Goal: Task Accomplishment & Management: Manage account settings

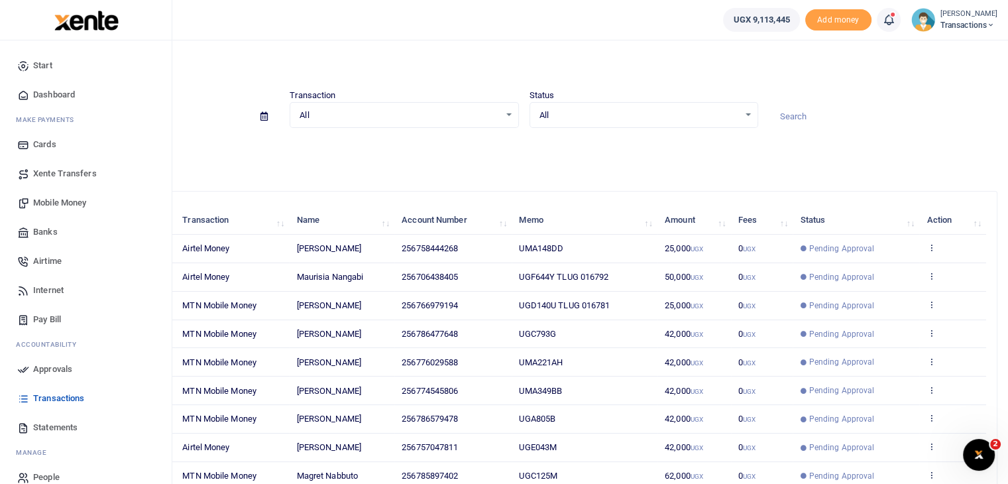
click at [42, 367] on span "Approvals" at bounding box center [52, 369] width 39 height 13
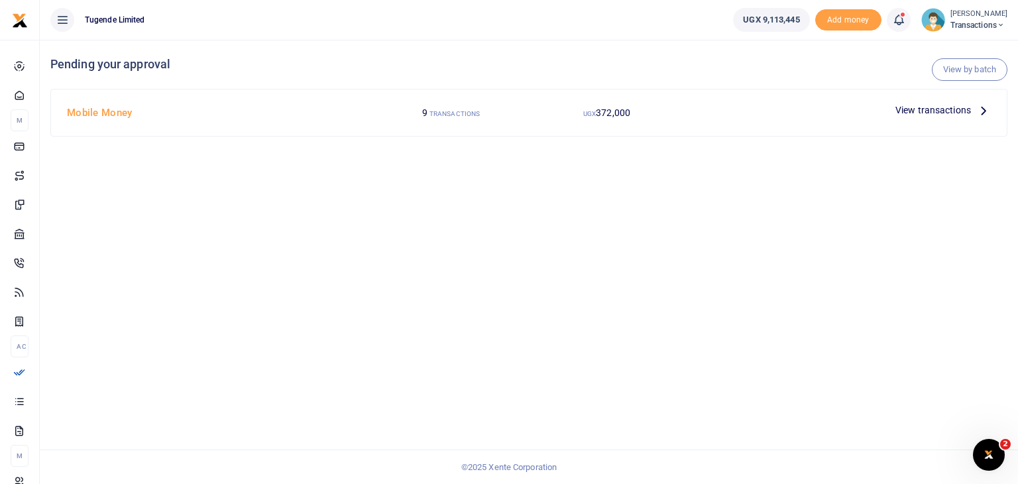
click at [937, 109] on span "View transactions" at bounding box center [934, 110] width 76 height 15
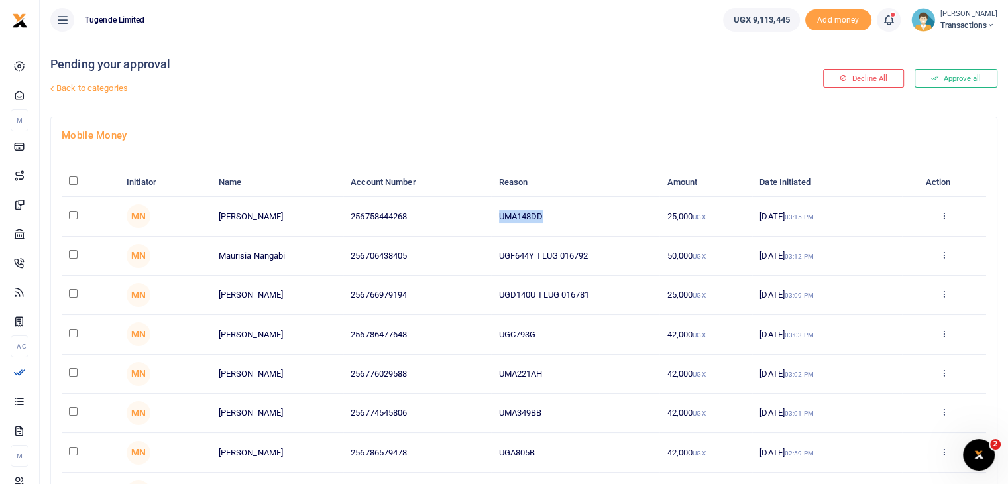
drag, startPoint x: 497, startPoint y: 213, endPoint x: 567, endPoint y: 215, distance: 71.0
click at [567, 215] on td "UMA148DD" at bounding box center [575, 216] width 168 height 39
copy td "UMA148DD"
click at [72, 211] on input "checkbox" at bounding box center [73, 215] width 9 height 9
checkbox input "true"
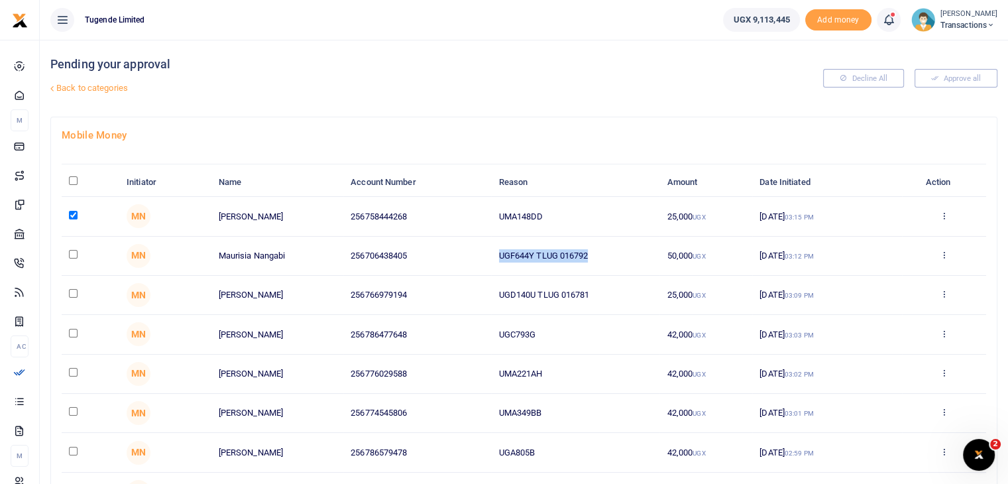
drag, startPoint x: 496, startPoint y: 256, endPoint x: 623, endPoint y: 257, distance: 126.6
click at [623, 257] on td "UGF644Y TLUG 016792" at bounding box center [575, 256] width 168 height 39
copy td "UGF644Y TLUG 016792"
click at [71, 253] on input "checkbox" at bounding box center [73, 254] width 9 height 9
checkbox input "true"
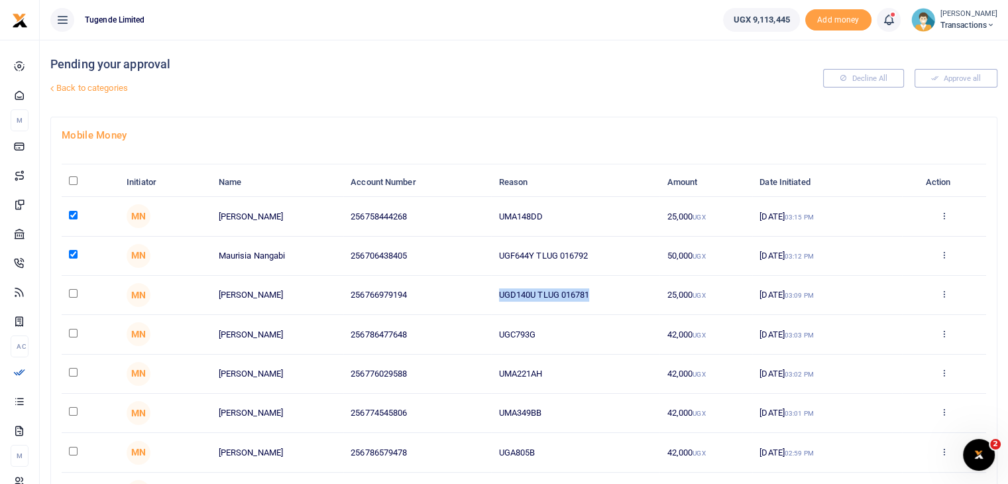
drag, startPoint x: 497, startPoint y: 295, endPoint x: 636, endPoint y: 296, distance: 139.2
click at [636, 296] on td "UGD140U TLUG 016781" at bounding box center [575, 295] width 168 height 39
copy td "UGD140U TLUG 016781"
click at [74, 292] on input "checkbox" at bounding box center [73, 293] width 9 height 9
checkbox input "true"
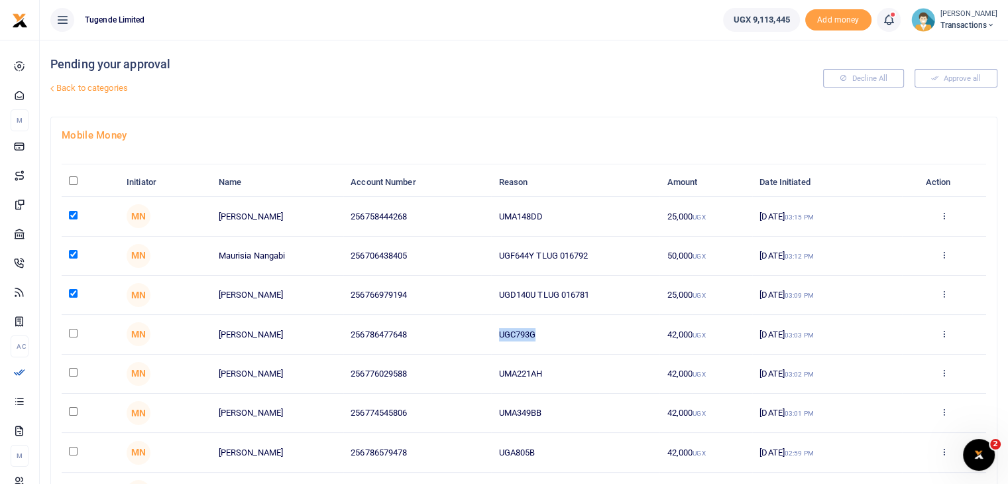
drag, startPoint x: 496, startPoint y: 333, endPoint x: 577, endPoint y: 332, distance: 81.6
click at [577, 332] on td "UGC793G" at bounding box center [575, 334] width 168 height 39
copy td "UGC793G"
click at [72, 333] on input "checkbox" at bounding box center [73, 333] width 9 height 9
checkbox input "true"
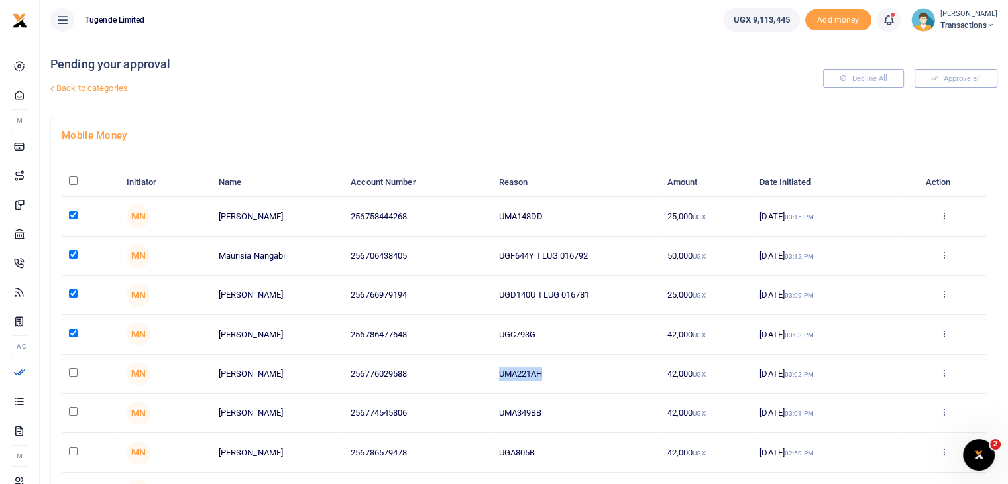
drag, startPoint x: 500, startPoint y: 373, endPoint x: 587, endPoint y: 373, distance: 86.9
click at [587, 373] on td "UMA221AH" at bounding box center [575, 374] width 168 height 39
copy td "UMA221AH"
click at [73, 369] on input "checkbox" at bounding box center [73, 372] width 9 height 9
checkbox input "true"
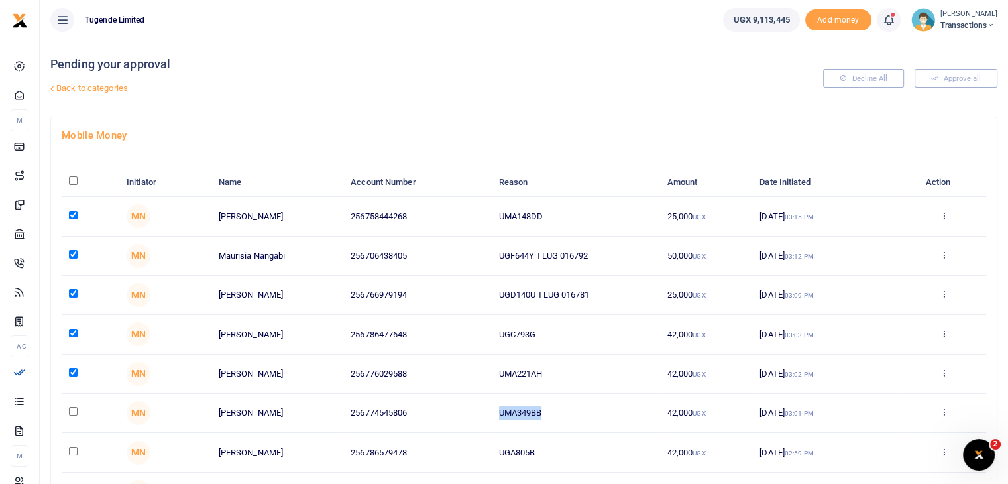
drag, startPoint x: 500, startPoint y: 418, endPoint x: 590, endPoint y: 412, distance: 90.4
click at [590, 412] on td "UMA349BB" at bounding box center [575, 413] width 168 height 39
copy td "UMA349BB"
click at [72, 410] on input "checkbox" at bounding box center [73, 411] width 9 height 9
checkbox input "true"
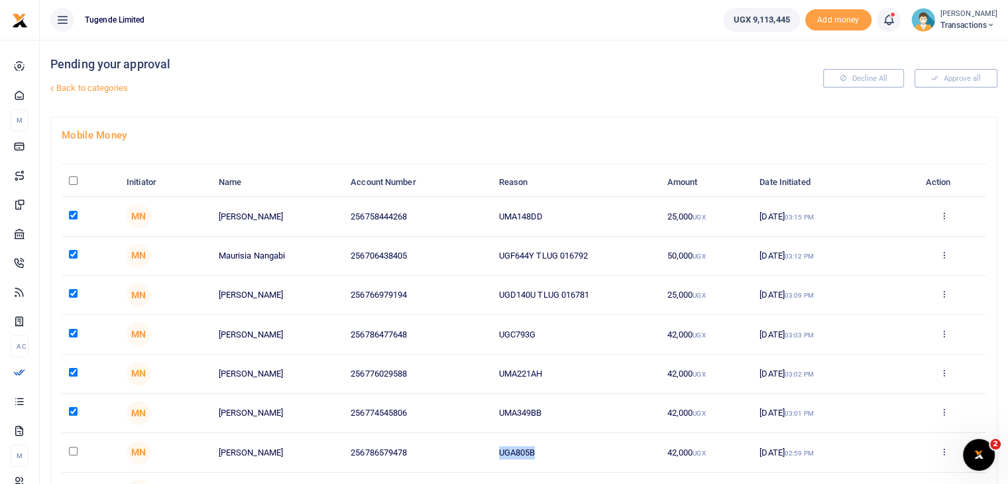
drag, startPoint x: 498, startPoint y: 449, endPoint x: 567, endPoint y: 459, distance: 70.3
click at [567, 459] on td "UGA805B" at bounding box center [575, 452] width 168 height 39
copy td "UGA805B"
click at [74, 449] on input "checkbox" at bounding box center [73, 451] width 9 height 9
checkbox input "true"
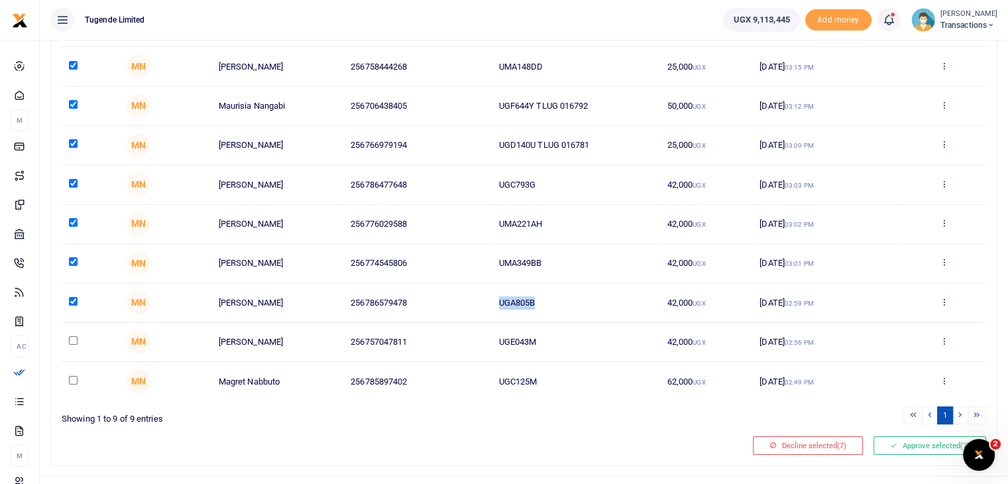
scroll to position [174, 0]
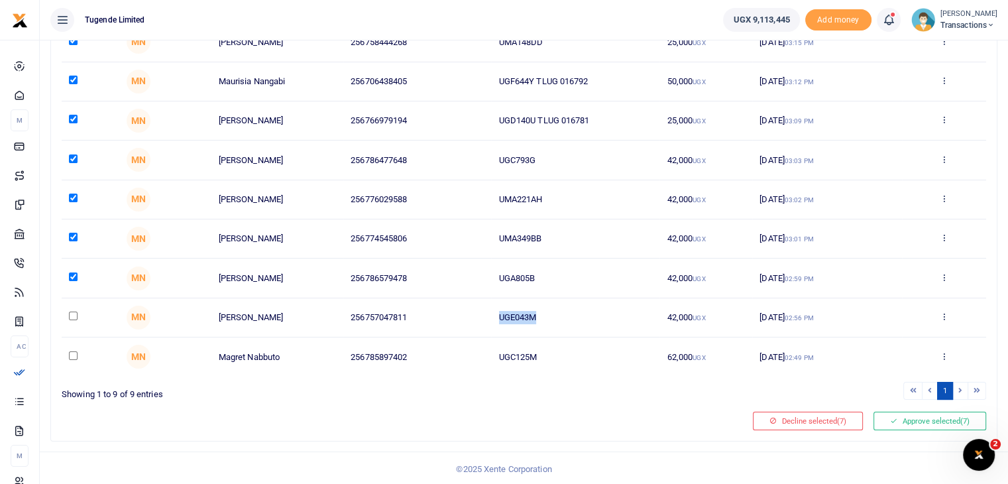
drag, startPoint x: 501, startPoint y: 316, endPoint x: 581, endPoint y: 311, distance: 80.4
click at [581, 311] on td "UGE043M" at bounding box center [575, 317] width 168 height 39
copy td "UGE043M"
click at [75, 316] on input "checkbox" at bounding box center [73, 316] width 9 height 9
checkbox input "true"
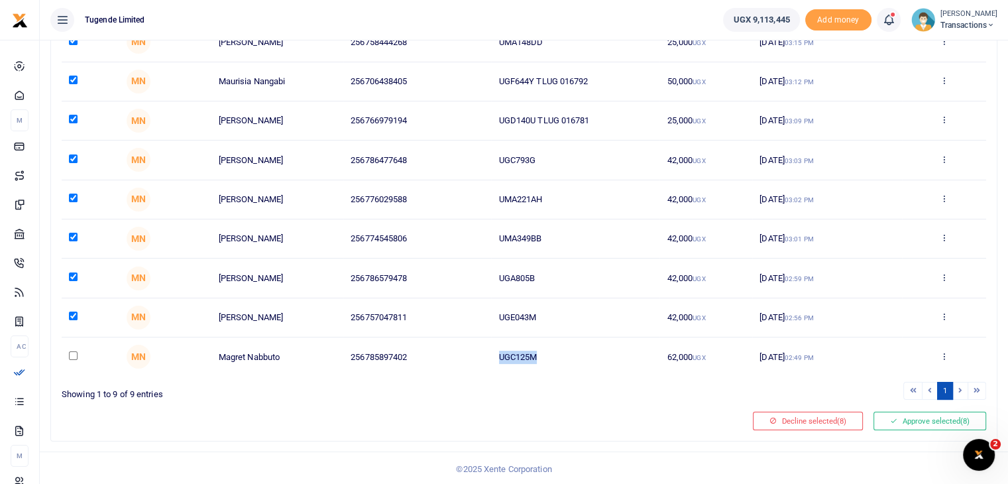
drag, startPoint x: 500, startPoint y: 353, endPoint x: 554, endPoint y: 353, distance: 54.4
click at [554, 353] on td "UGC125M" at bounding box center [575, 356] width 168 height 38
copy td "UGC125M"
click at [74, 356] on input "checkbox" at bounding box center [73, 355] width 9 height 9
checkbox input "true"
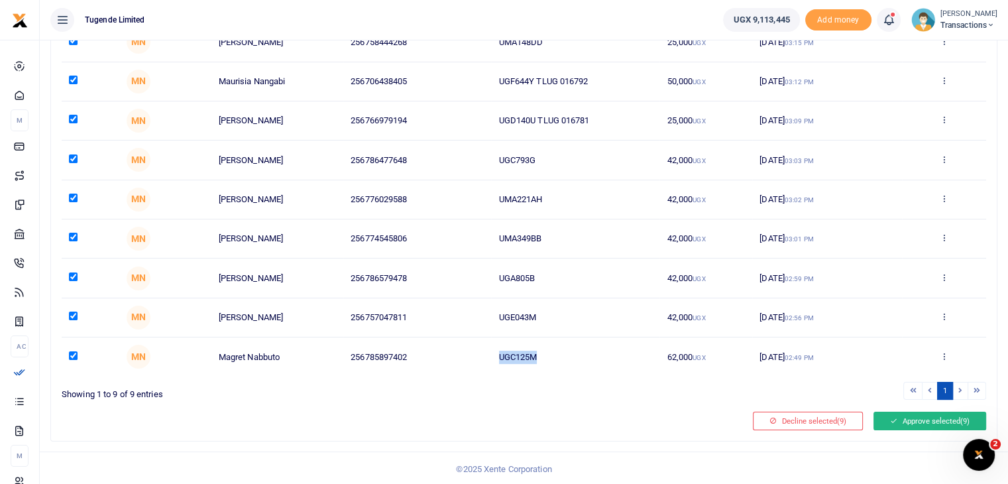
click at [920, 416] on button "Approve selected (9)" at bounding box center [930, 421] width 113 height 19
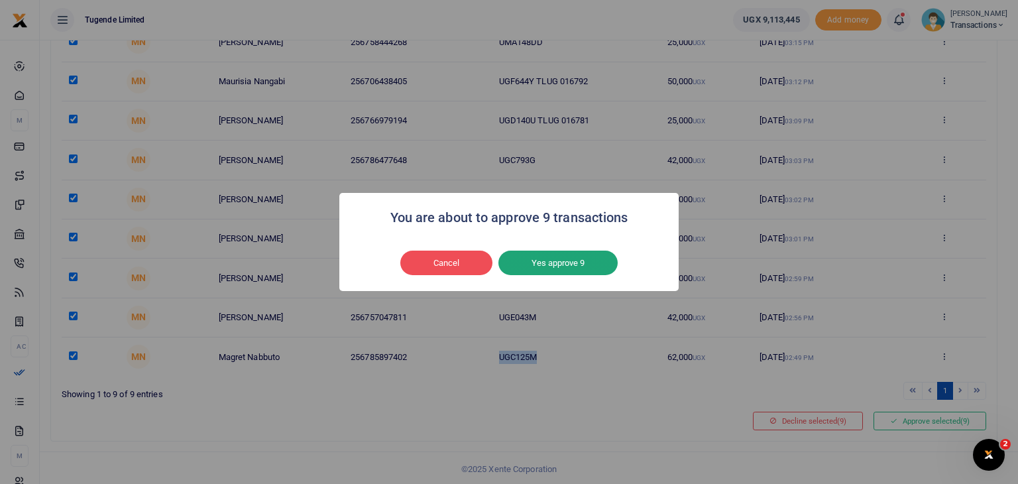
click at [546, 269] on button "Yes approve 9" at bounding box center [558, 263] width 119 height 25
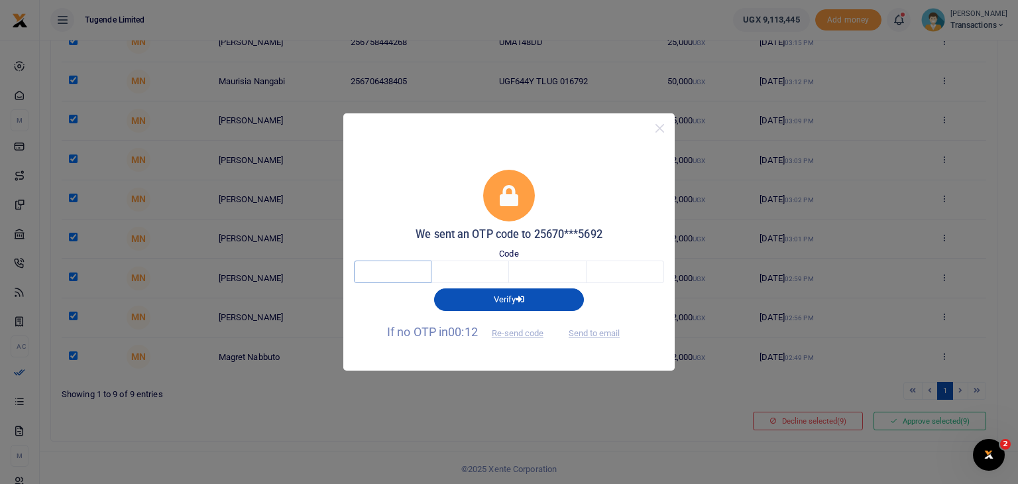
click at [412, 269] on input "text" at bounding box center [393, 272] width 78 height 23
type input "5"
type input "9"
type input "3"
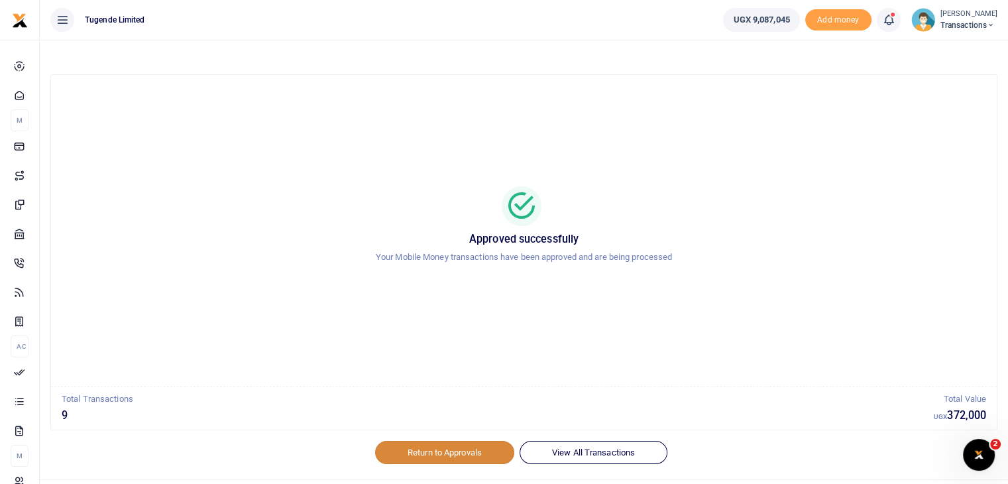
click at [438, 458] on link "Return to Approvals" at bounding box center [444, 452] width 139 height 23
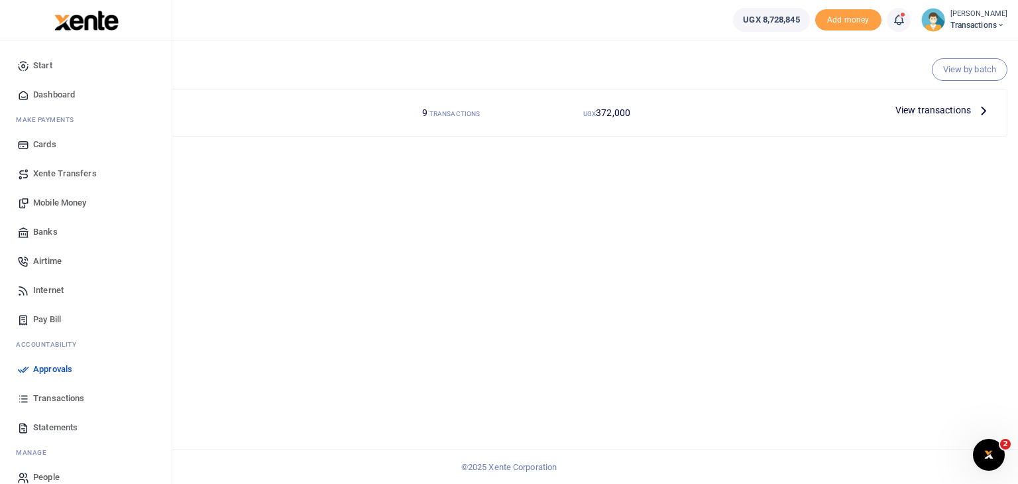
click at [54, 372] on span "Approvals" at bounding box center [52, 369] width 39 height 13
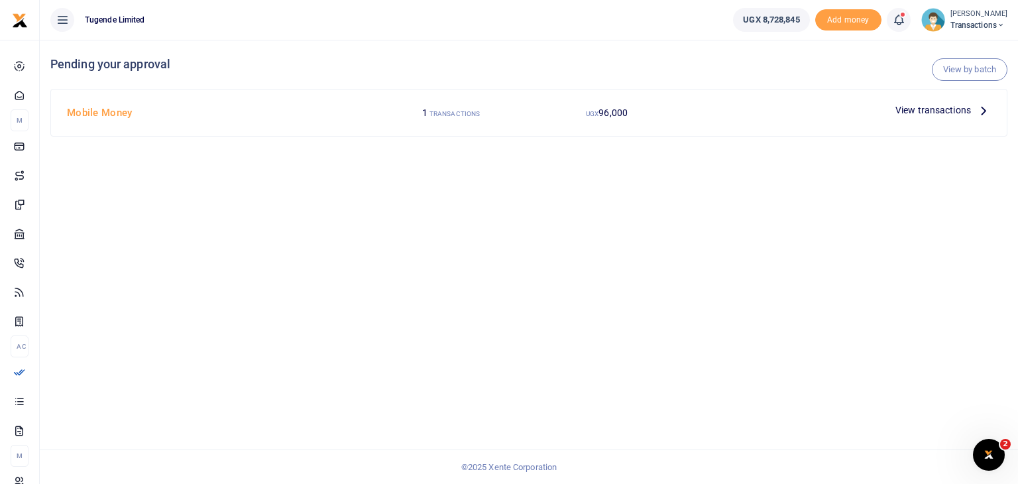
click at [920, 109] on span "View transactions" at bounding box center [934, 110] width 76 height 15
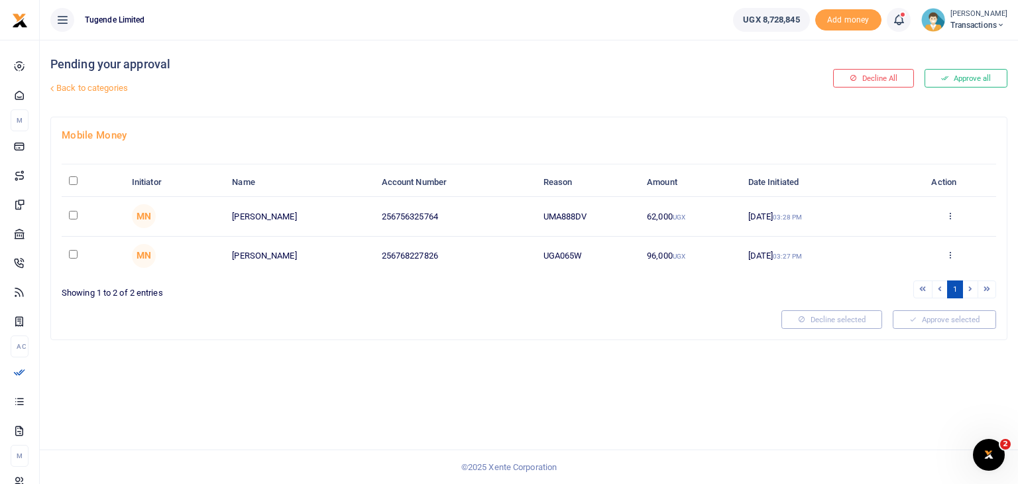
click at [575, 357] on div "Pending your approval Back to categories Decline All Approve all Mobile Money I…" at bounding box center [529, 262] width 979 height 444
drag, startPoint x: 540, startPoint y: 211, endPoint x: 590, endPoint y: 214, distance: 49.8
click at [590, 214] on td "UMA888DV" at bounding box center [588, 216] width 104 height 39
copy td "UMA888DV"
click at [72, 213] on input "checkbox" at bounding box center [73, 215] width 9 height 9
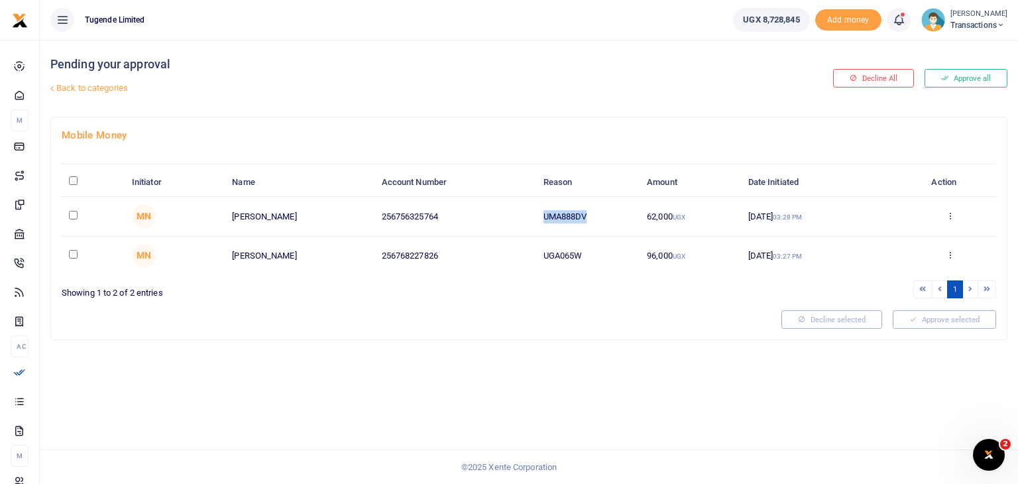
checkbox input "true"
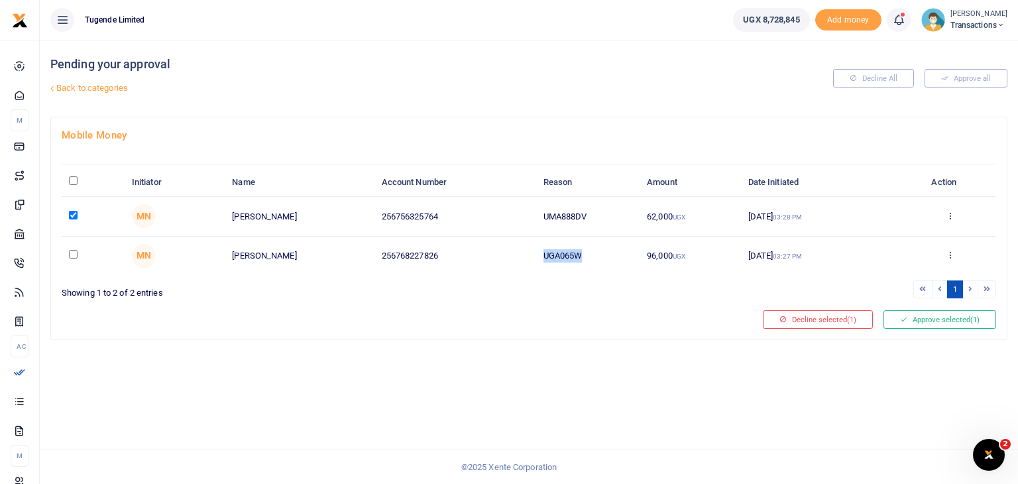
drag, startPoint x: 546, startPoint y: 256, endPoint x: 594, endPoint y: 253, distance: 48.5
click at [594, 253] on td "UGA065W" at bounding box center [588, 256] width 104 height 38
copy td "UGA065W"
click at [73, 252] on input "checkbox" at bounding box center [73, 254] width 9 height 9
checkbox input "true"
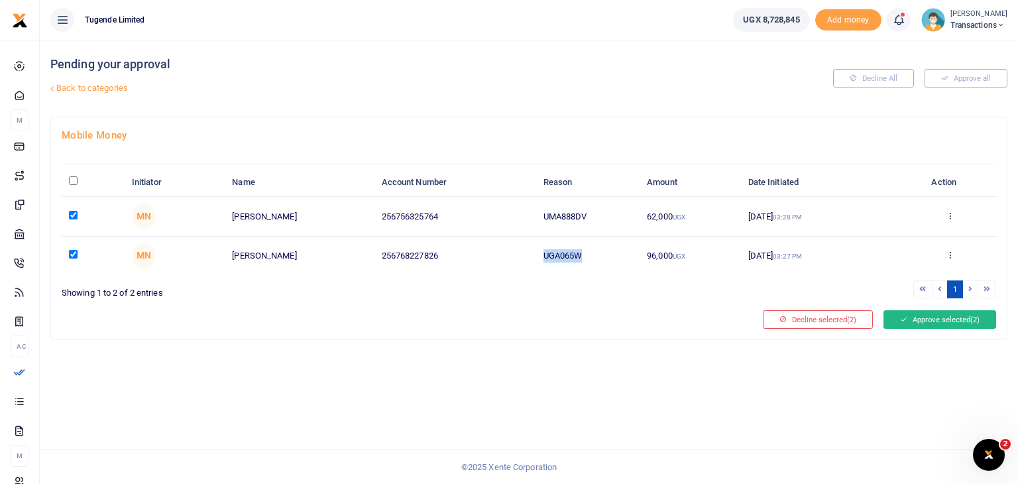
click at [927, 317] on button "Approve selected (2)" at bounding box center [940, 319] width 113 height 19
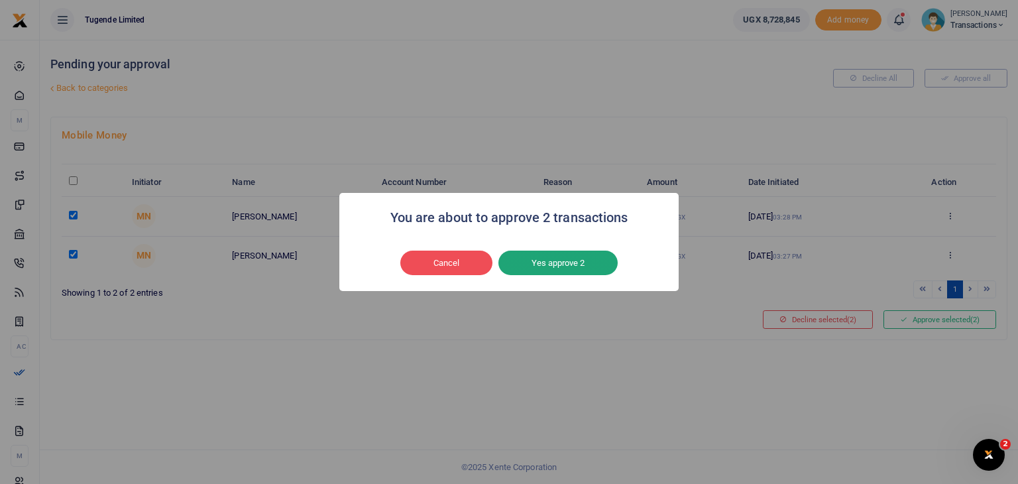
click at [576, 267] on button "Yes approve 2" at bounding box center [558, 263] width 119 height 25
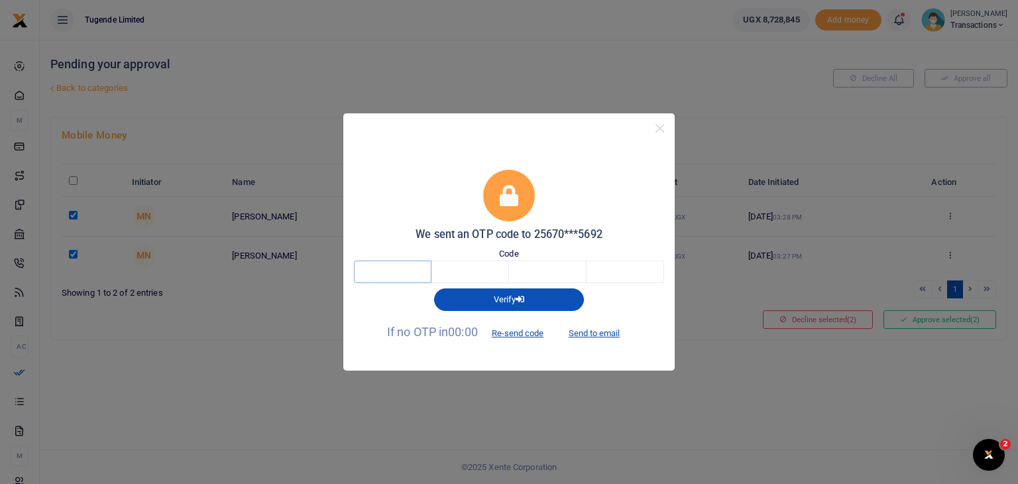
click at [377, 266] on input "text" at bounding box center [393, 272] width 78 height 23
type input "2"
type input "3"
type input "8"
type input "7"
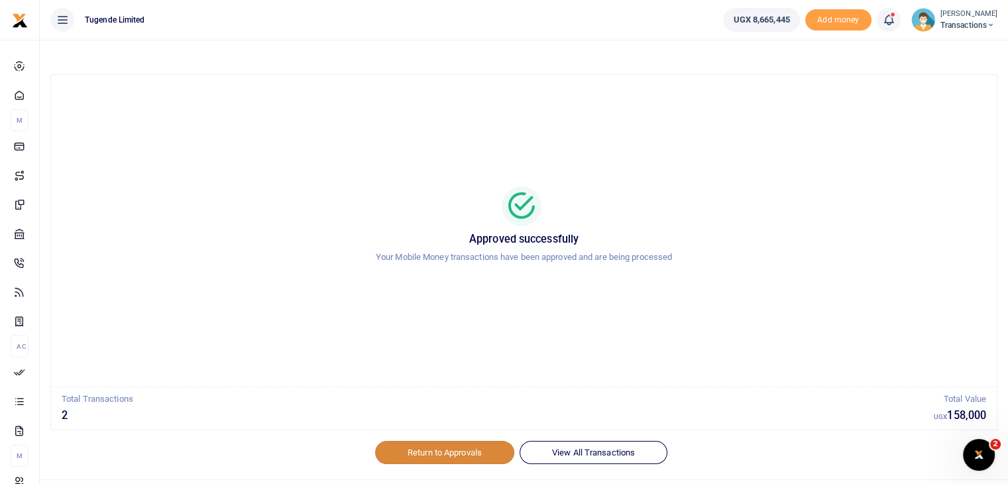
click at [446, 452] on link "Return to Approvals" at bounding box center [444, 452] width 139 height 23
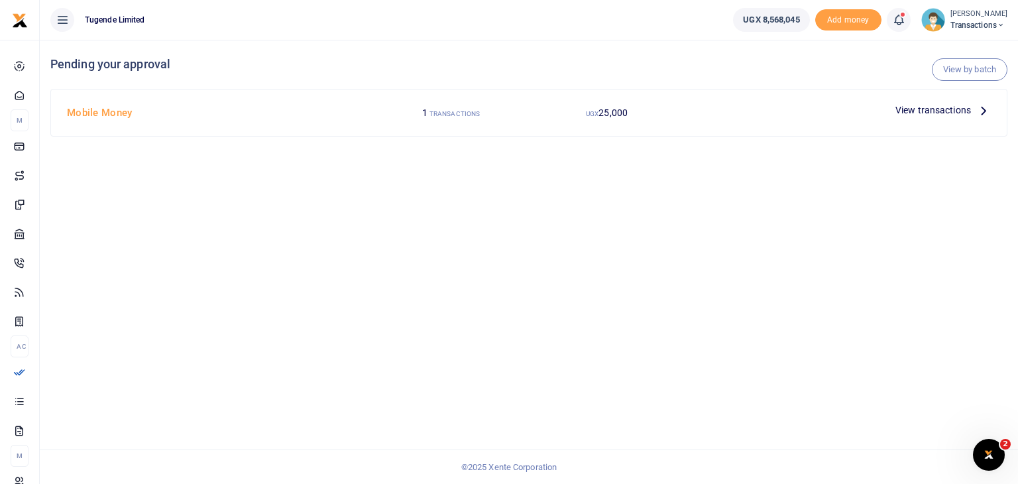
click at [941, 111] on span "View transactions" at bounding box center [934, 110] width 76 height 15
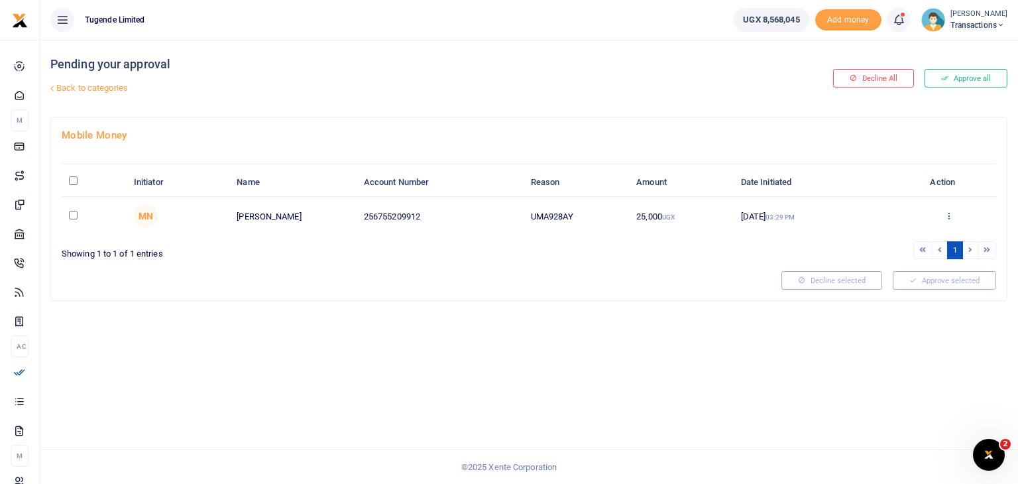
click at [949, 215] on icon at bounding box center [949, 215] width 9 height 9
click at [911, 231] on link "Approve" at bounding box center [901, 237] width 105 height 19
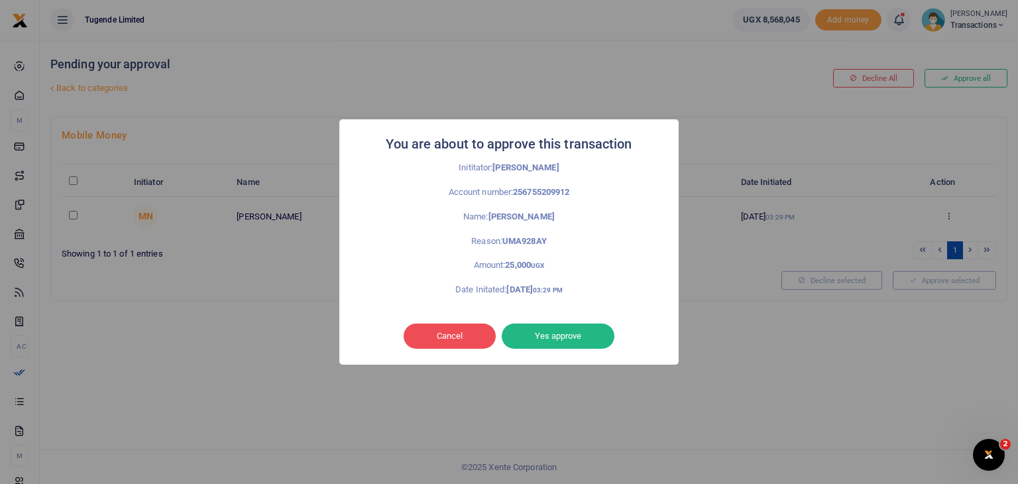
click at [756, 256] on div "You are about to approve this transaction × Inititator: [PERSON_NAME] Account n…" at bounding box center [509, 242] width 1018 height 484
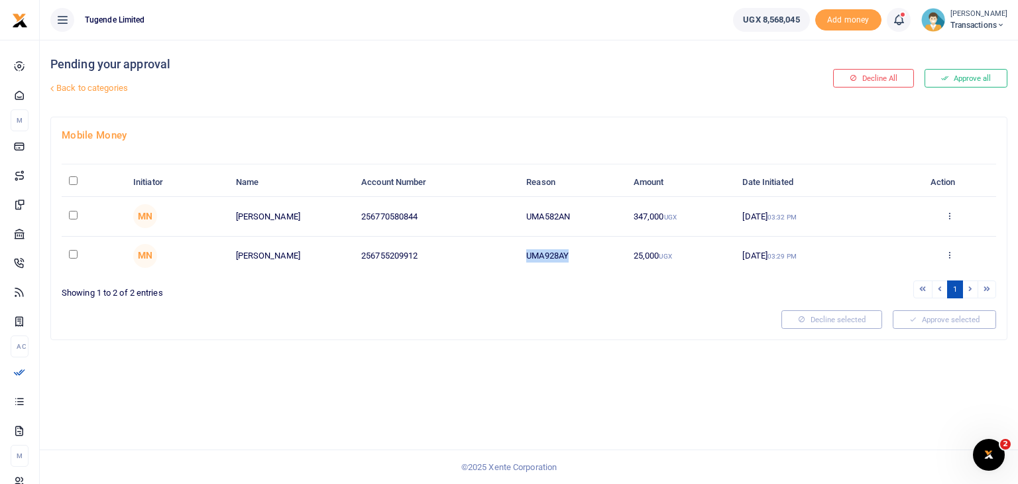
drag, startPoint x: 522, startPoint y: 254, endPoint x: 597, endPoint y: 258, distance: 74.4
click at [597, 258] on td "UMA928AY" at bounding box center [572, 256] width 107 height 38
copy td "UMA928AY"
click at [72, 254] on input "checkbox" at bounding box center [73, 254] width 9 height 9
checkbox input "true"
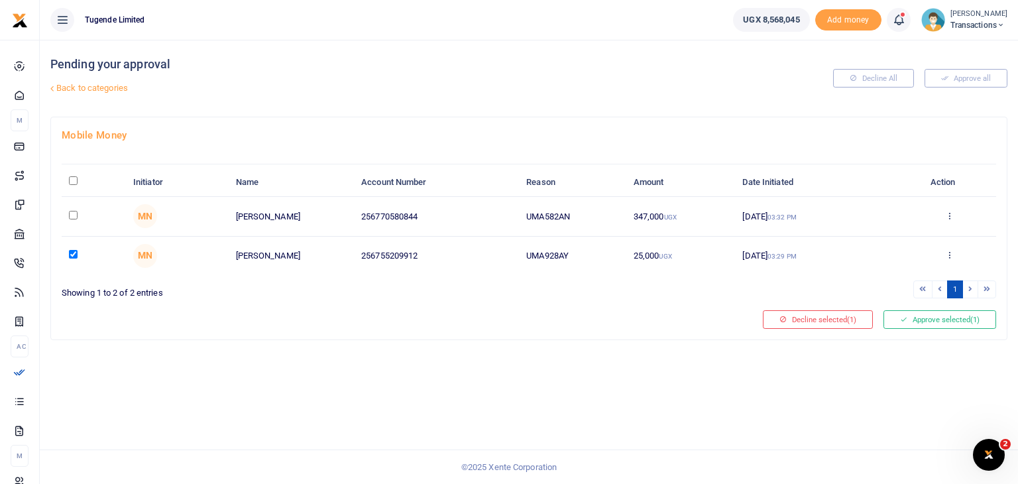
click at [825, 396] on div "Pending your approval Back to categories Decline All Approve all Mobile Money I…" at bounding box center [529, 262] width 979 height 444
